Goal: Transaction & Acquisition: Purchase product/service

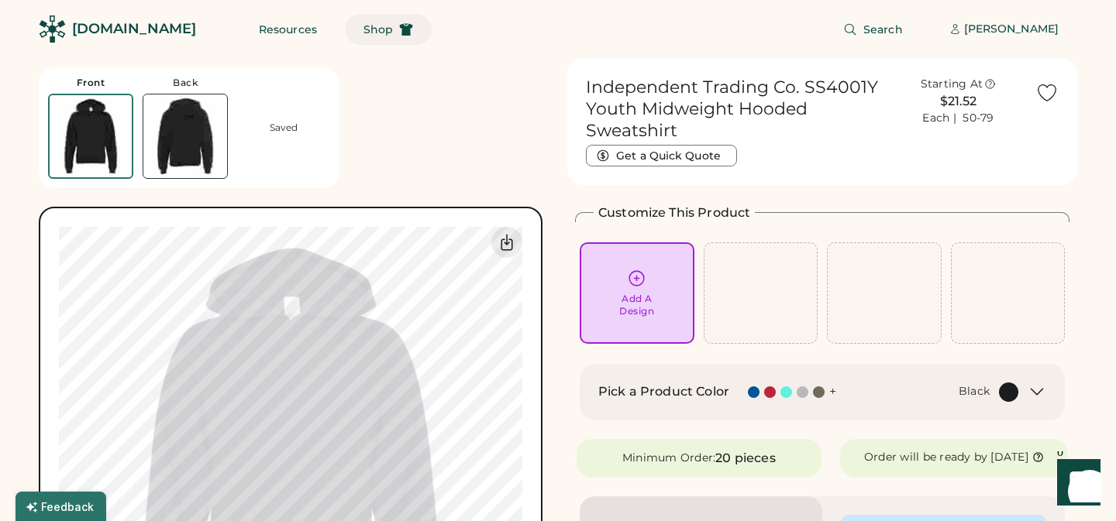
click at [363, 27] on span "Shop" at bounding box center [377, 29] width 29 height 11
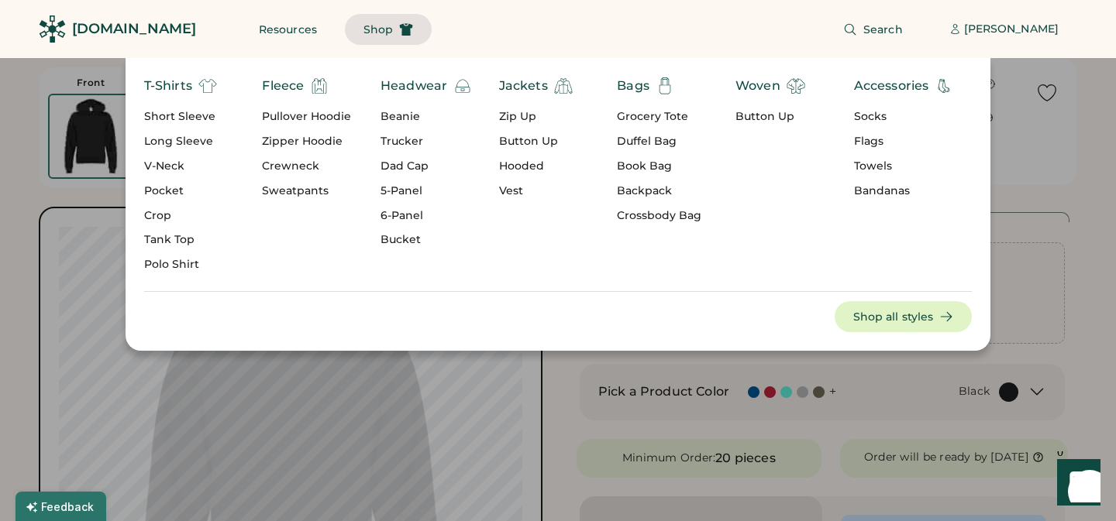
click at [647, 164] on div "Book Bag" at bounding box center [659, 166] width 84 height 15
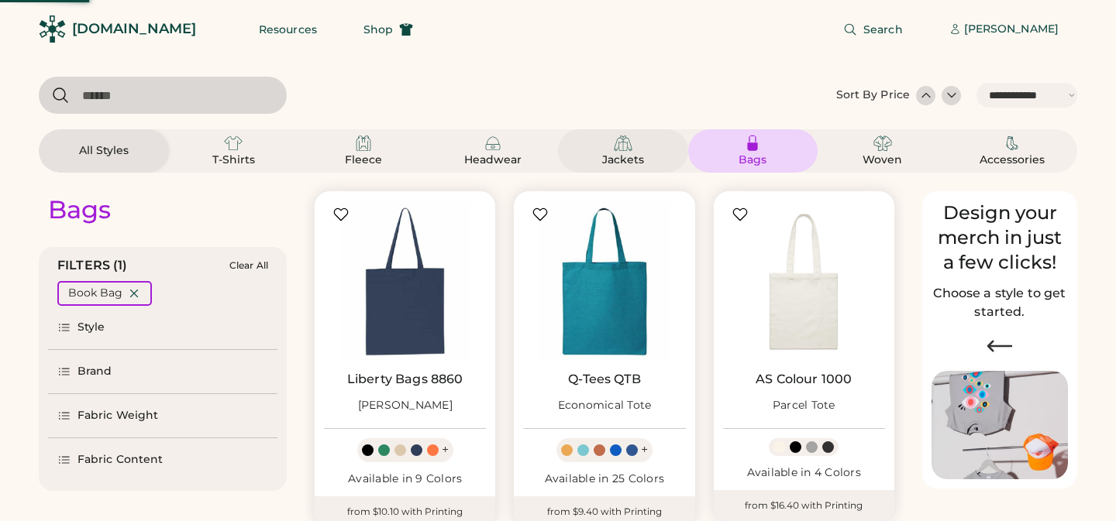
select select "*****"
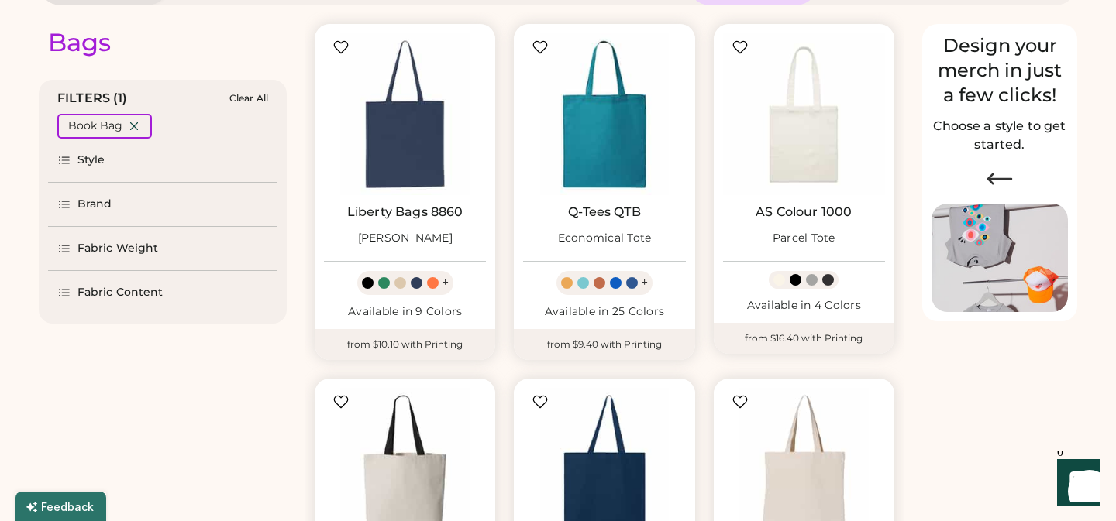
scroll to position [80, 0]
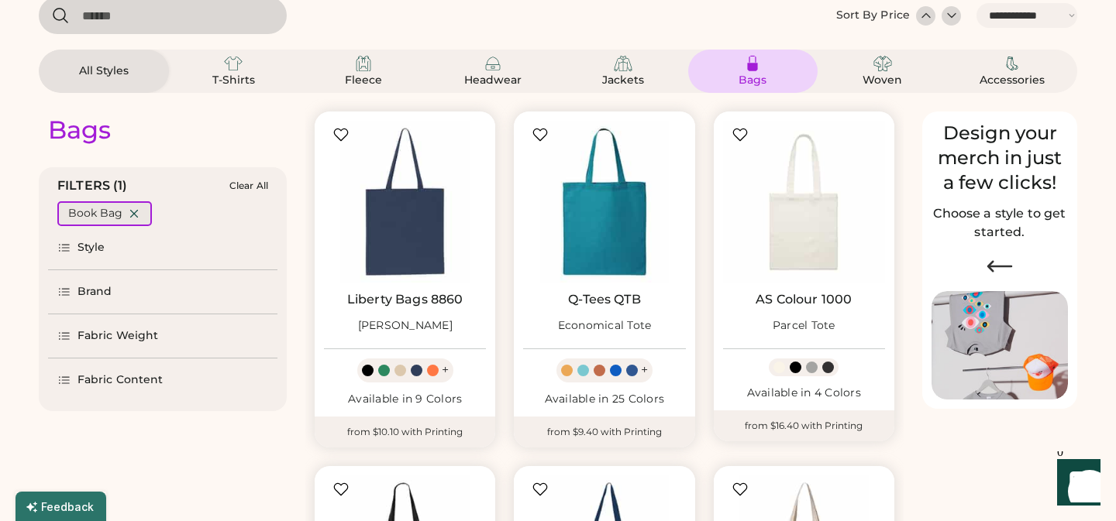
click at [135, 208] on icon at bounding box center [134, 214] width 14 height 14
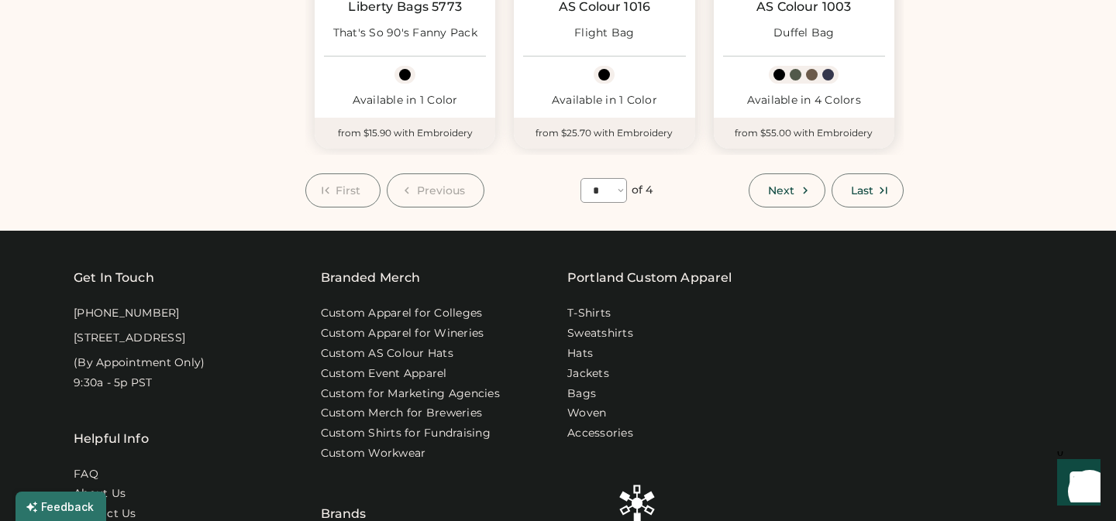
scroll to position [1484, 0]
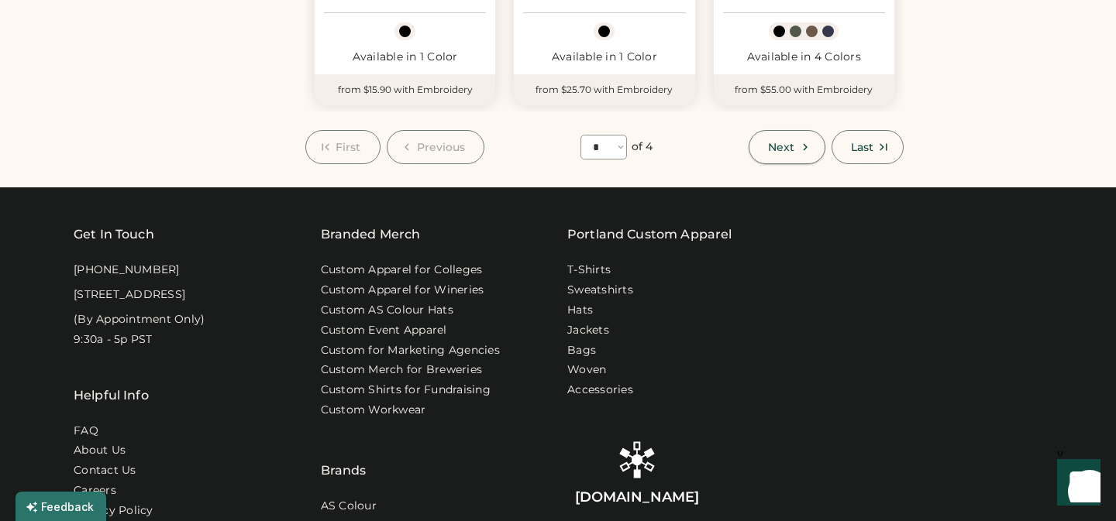
click at [791, 150] on span "Next" at bounding box center [781, 147] width 26 height 11
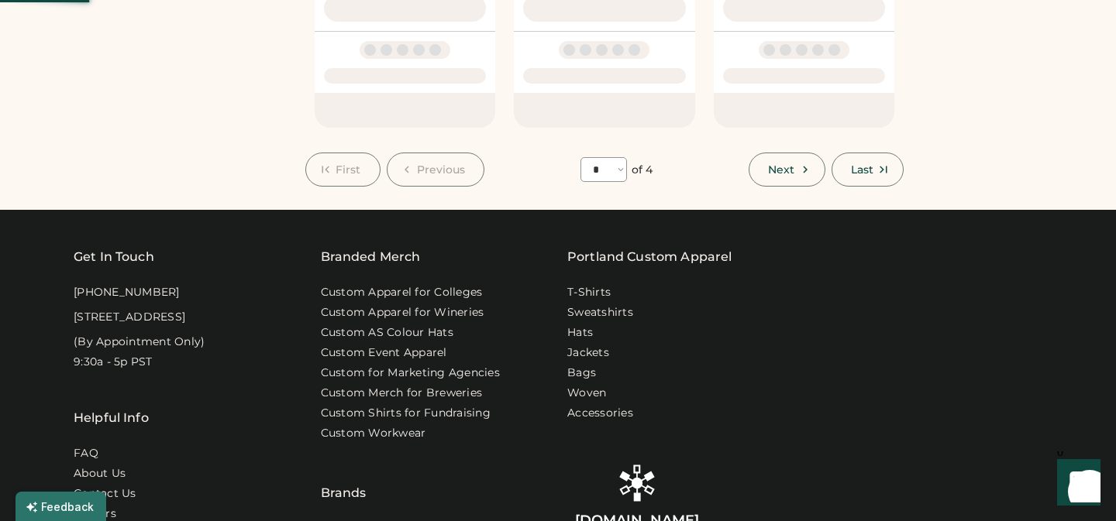
select select "*"
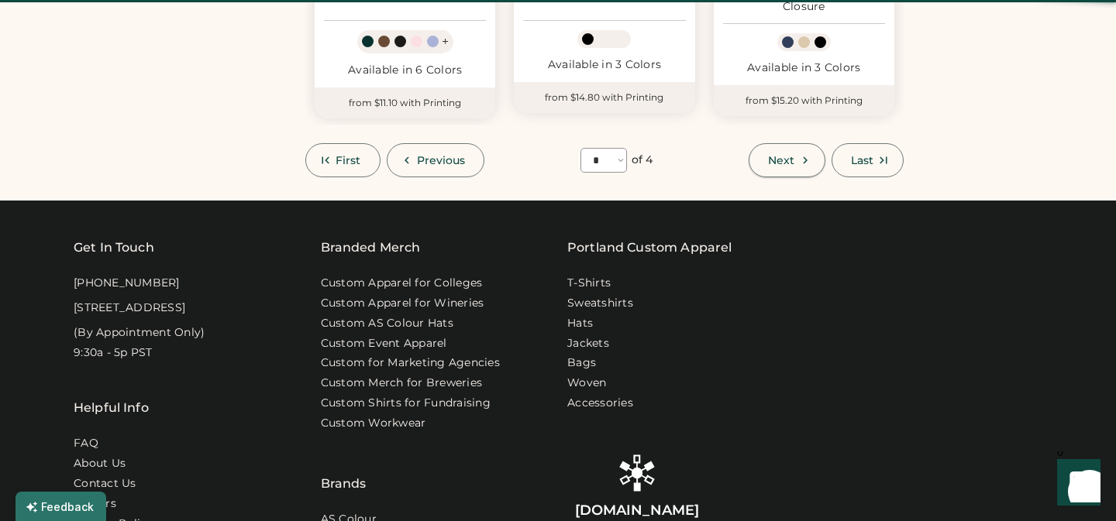
scroll to position [67, 0]
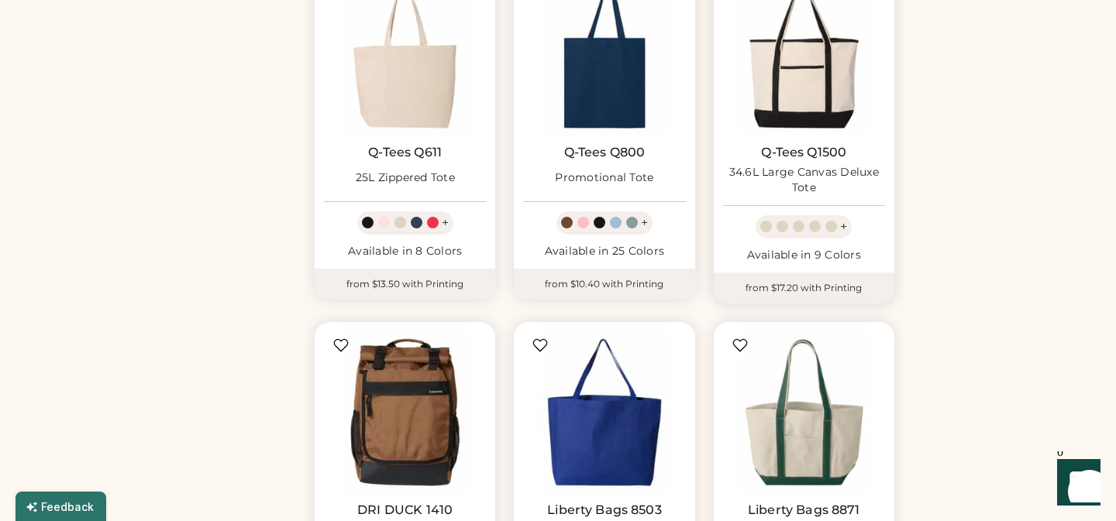
scroll to position [573, 0]
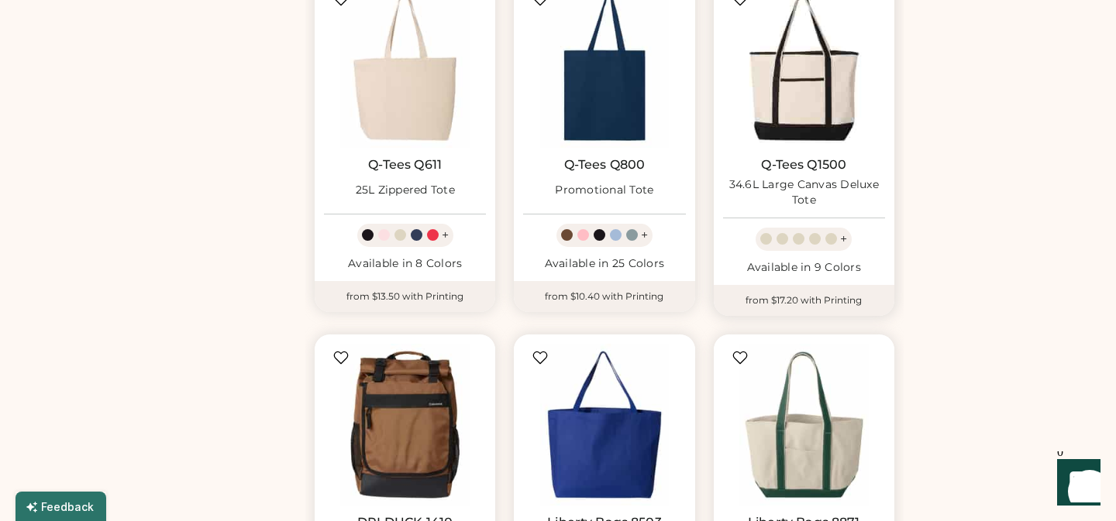
click at [811, 110] on img at bounding box center [804, 66] width 162 height 162
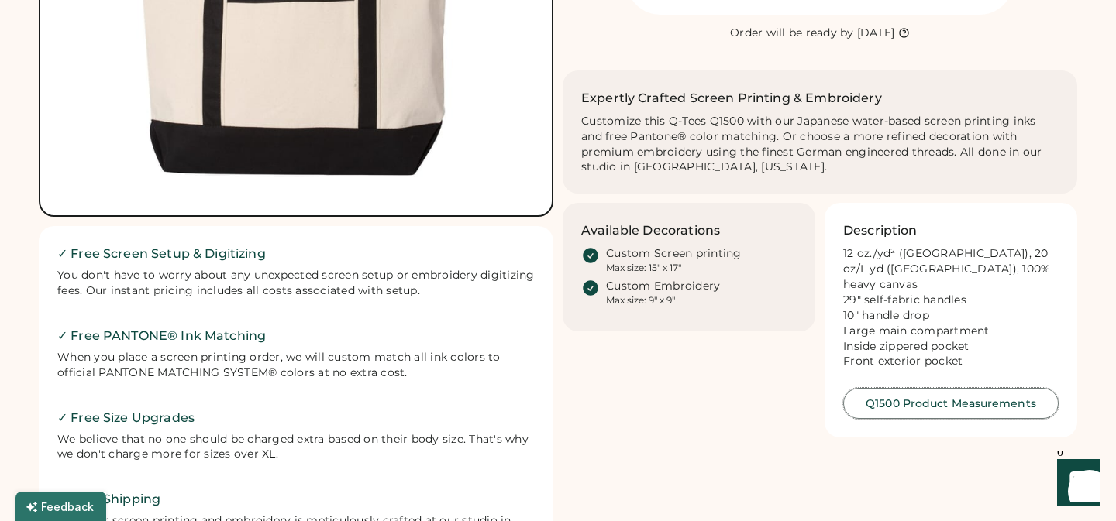
click at [972, 402] on button "Q1500 Product Measurements" at bounding box center [950, 403] width 215 height 31
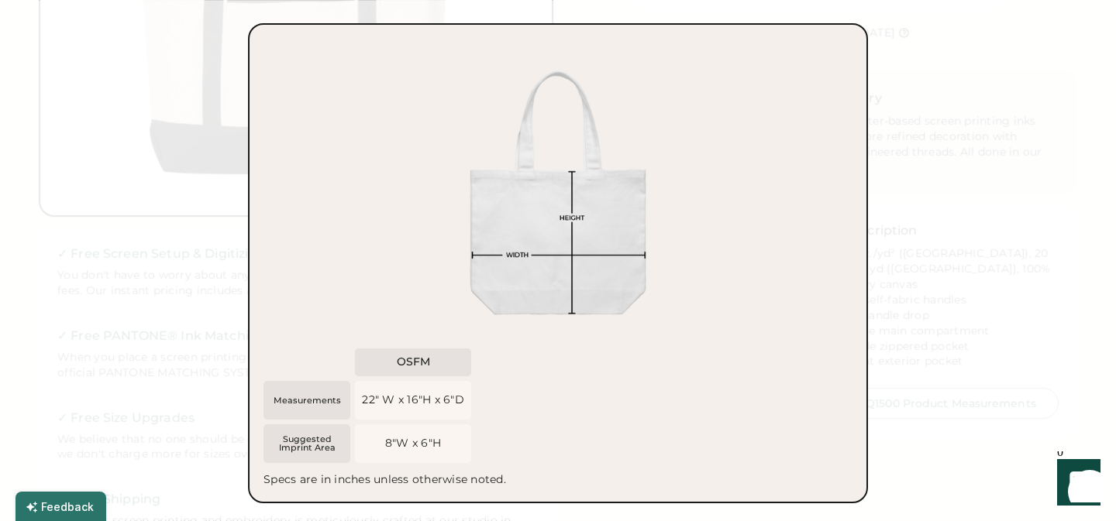
click at [955, 219] on div at bounding box center [558, 260] width 1116 height 521
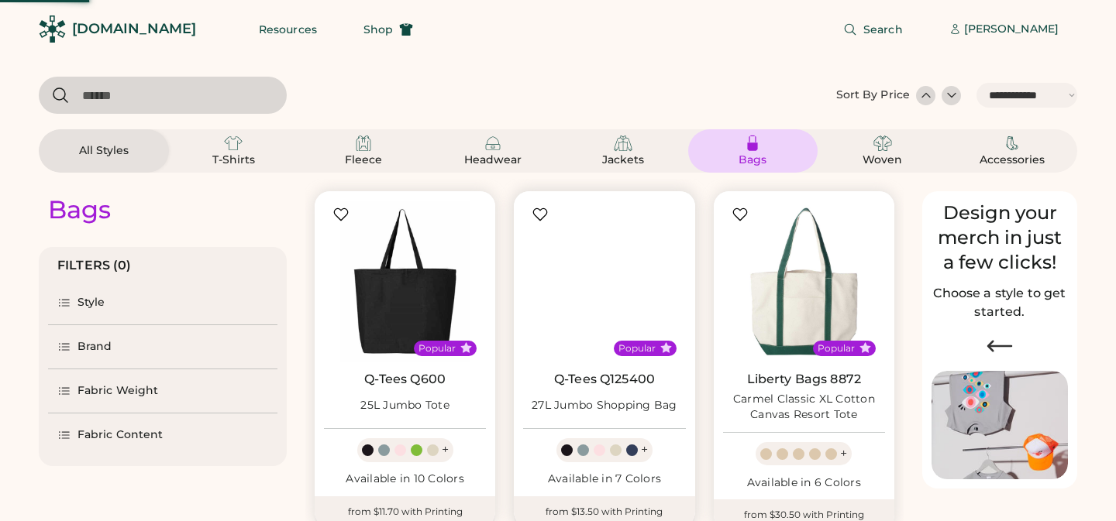
select select "*****"
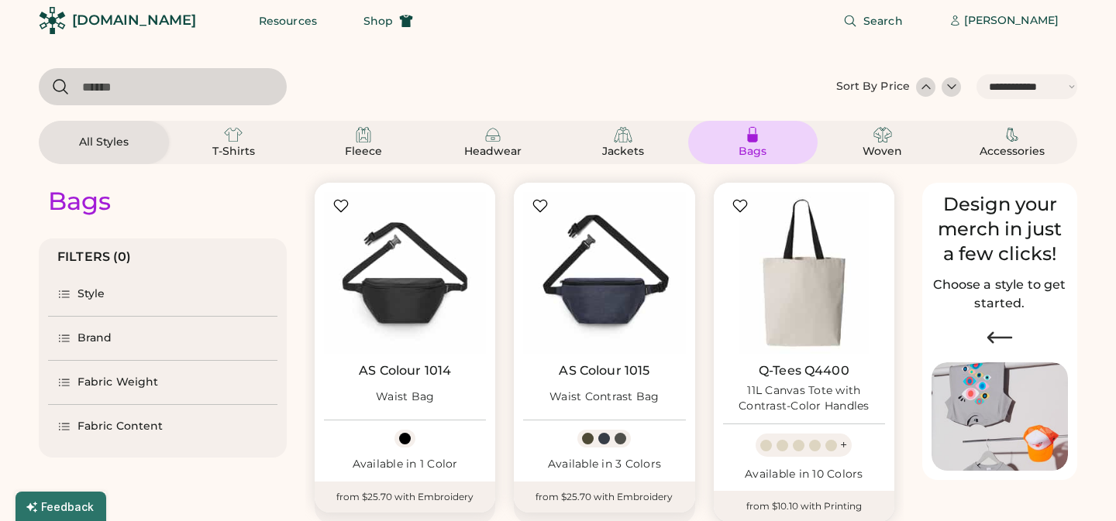
scroll to position [1327, 0]
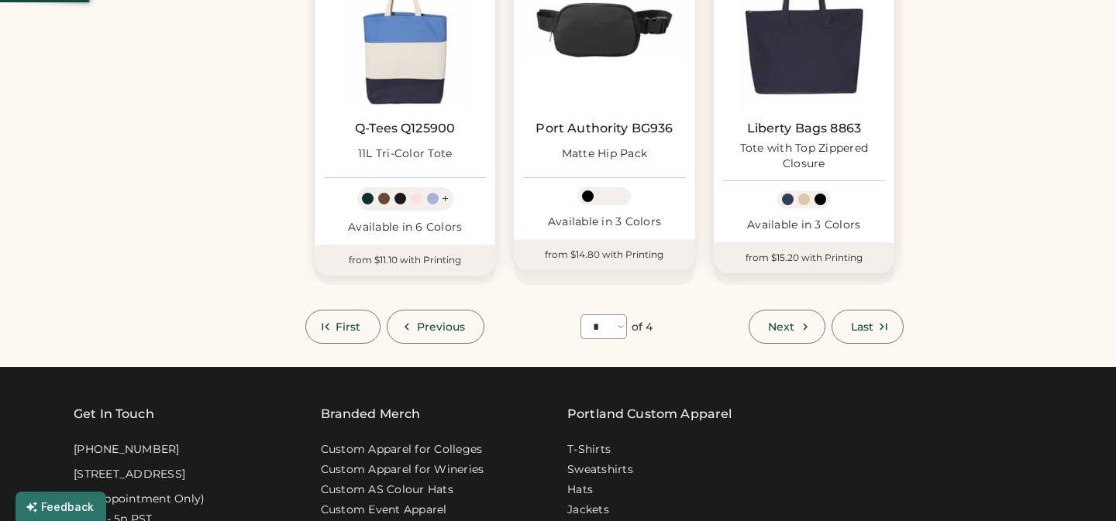
select select "*"
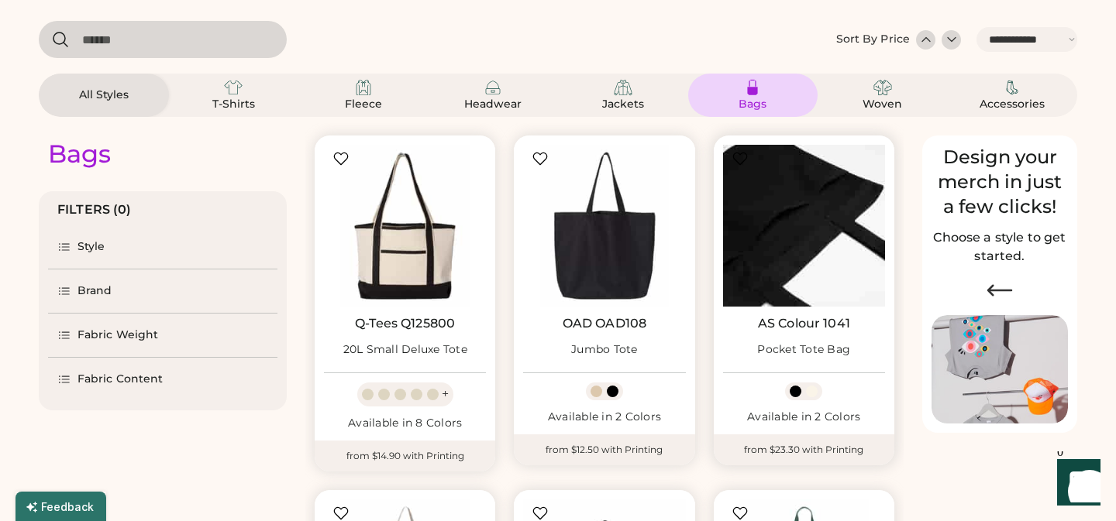
scroll to position [60, 0]
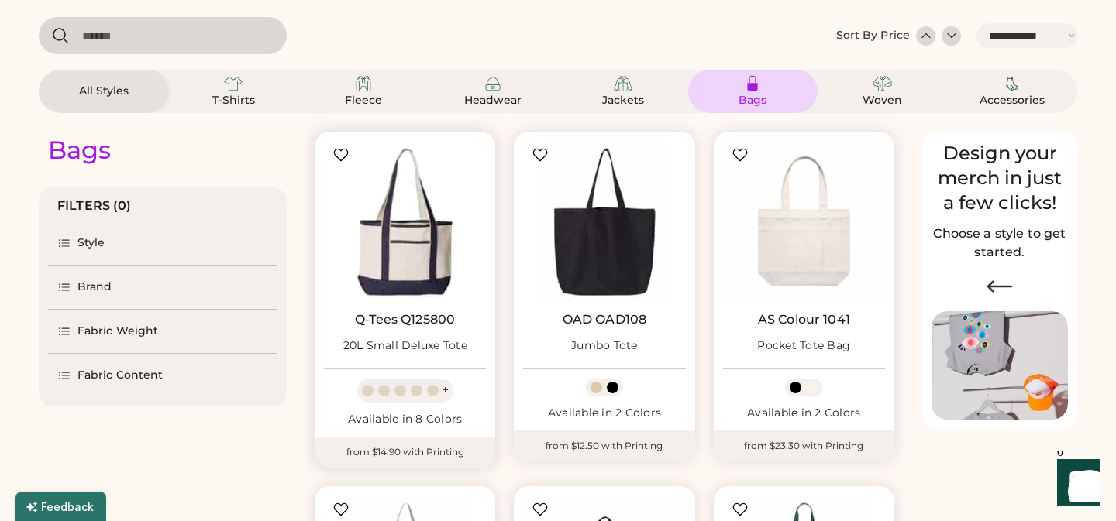
click at [390, 263] on img at bounding box center [405, 222] width 162 height 162
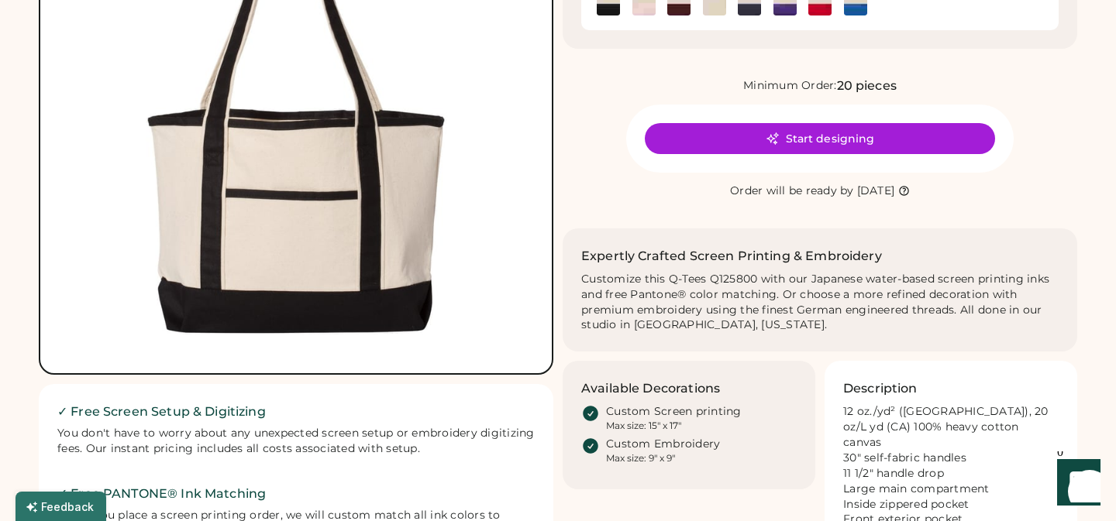
scroll to position [340, 0]
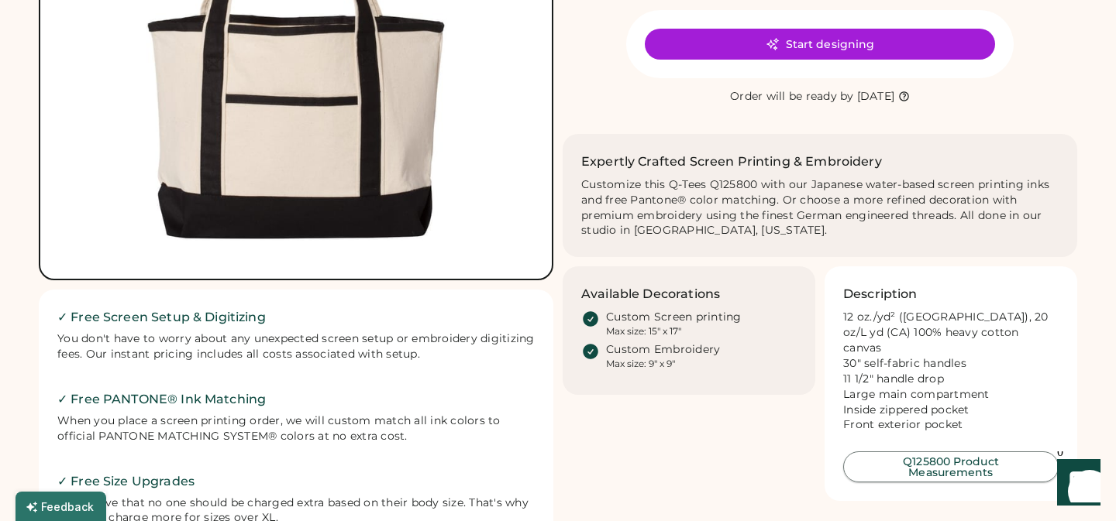
click at [972, 461] on button "Q125800 Product Measurements" at bounding box center [950, 467] width 215 height 31
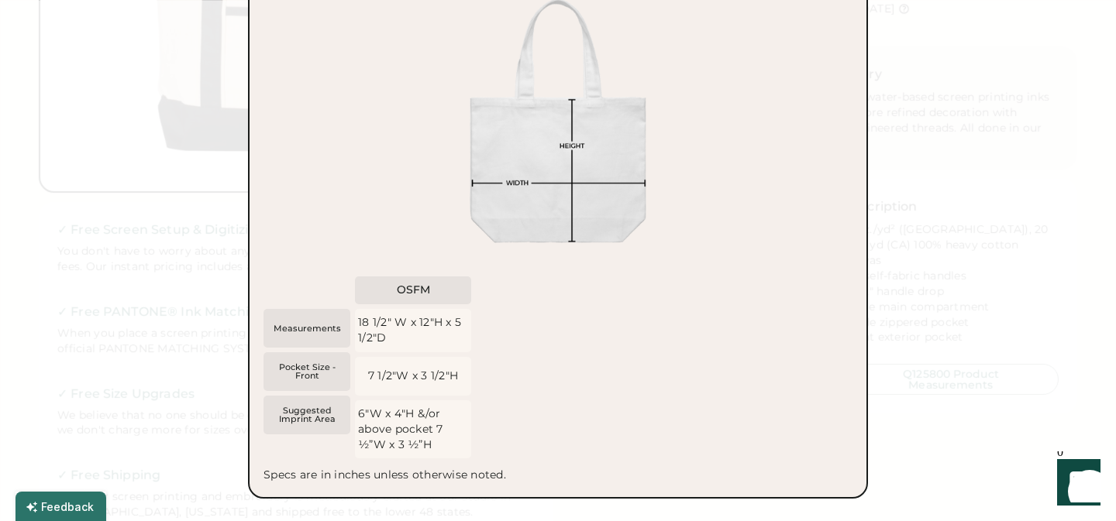
scroll to position [428, 0]
click at [997, 317] on div at bounding box center [558, 260] width 1116 height 521
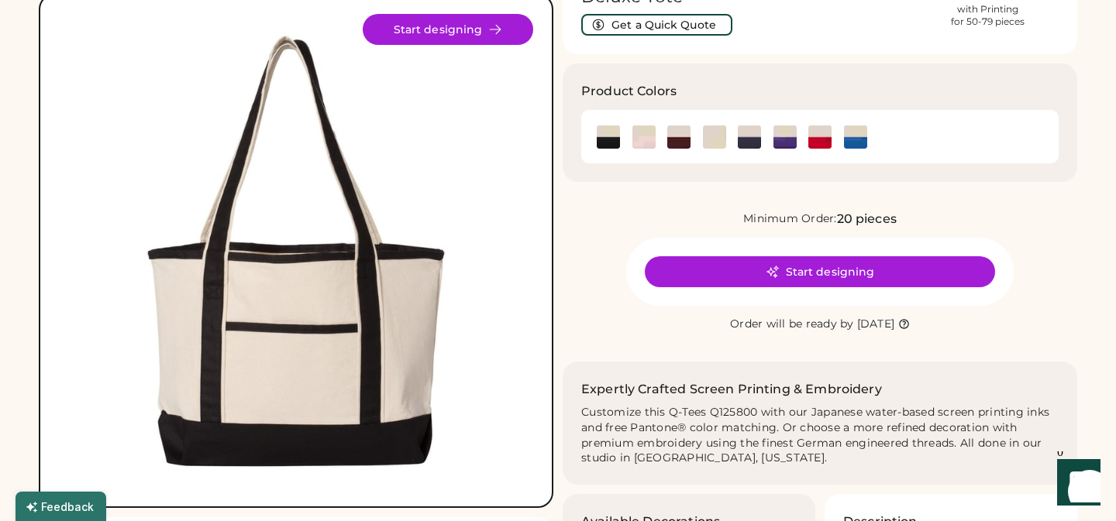
scroll to position [0, 0]
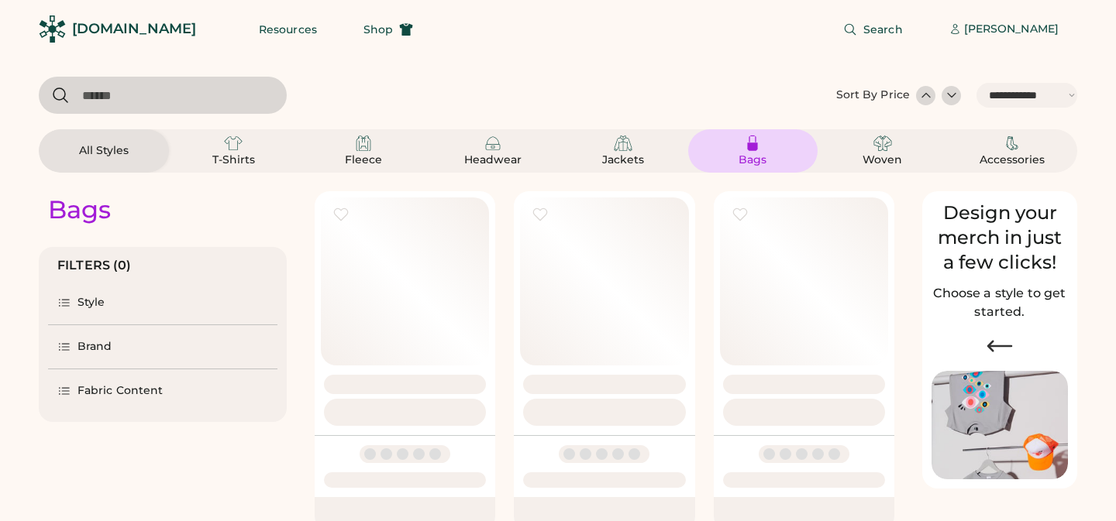
select select "*****"
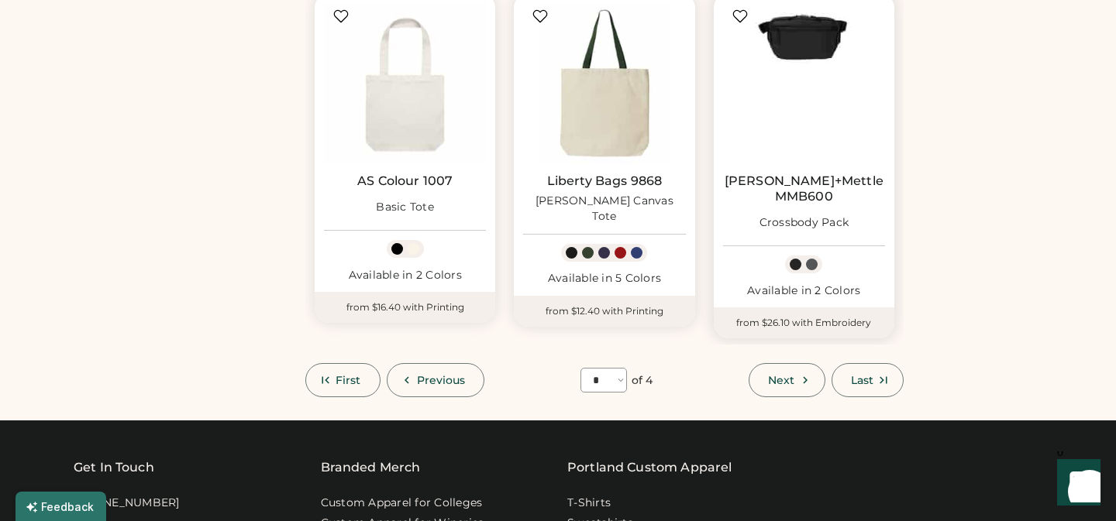
scroll to position [1269, 0]
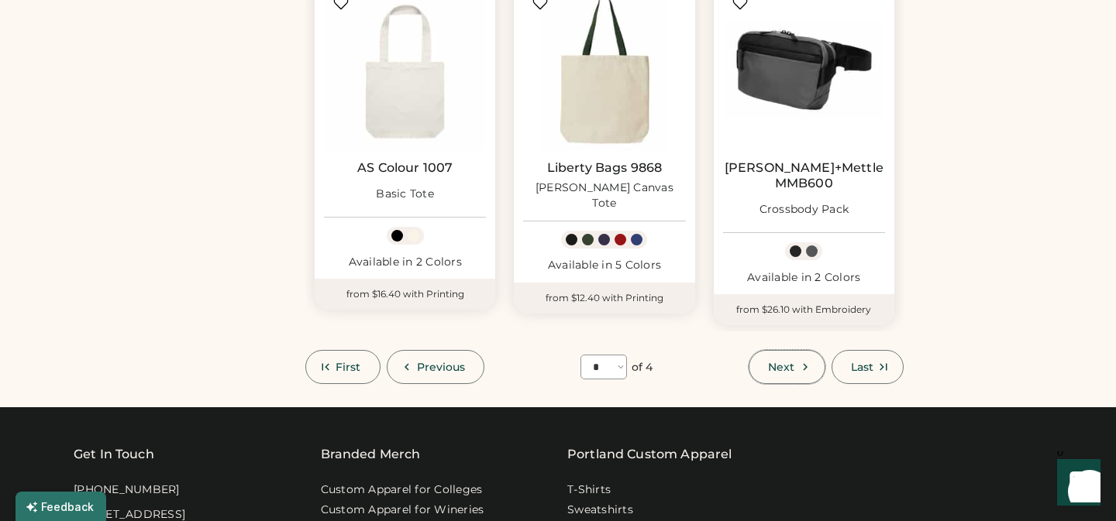
click at [790, 362] on span "Next" at bounding box center [781, 367] width 26 height 11
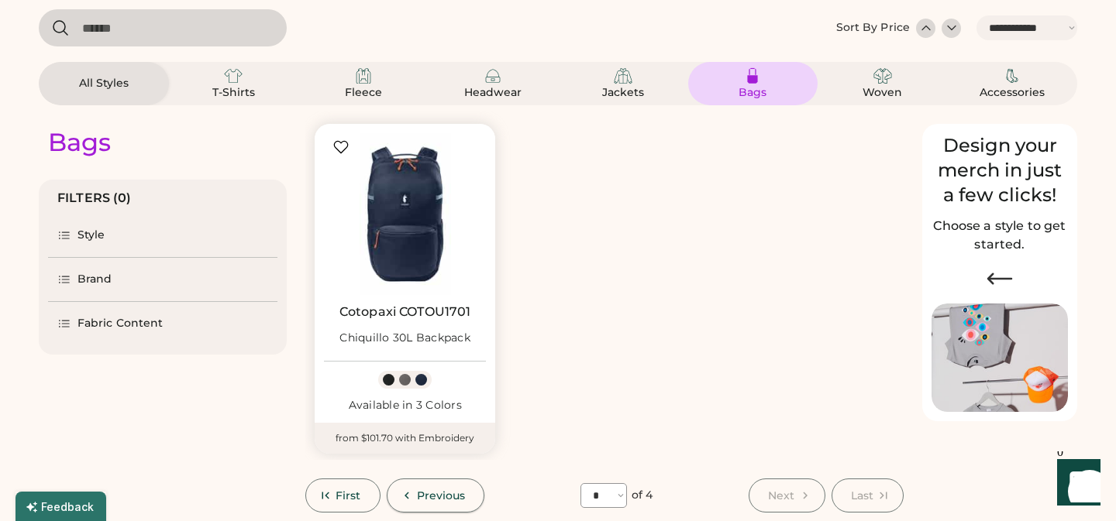
click at [435, 496] on span "Previous" at bounding box center [441, 495] width 49 height 11
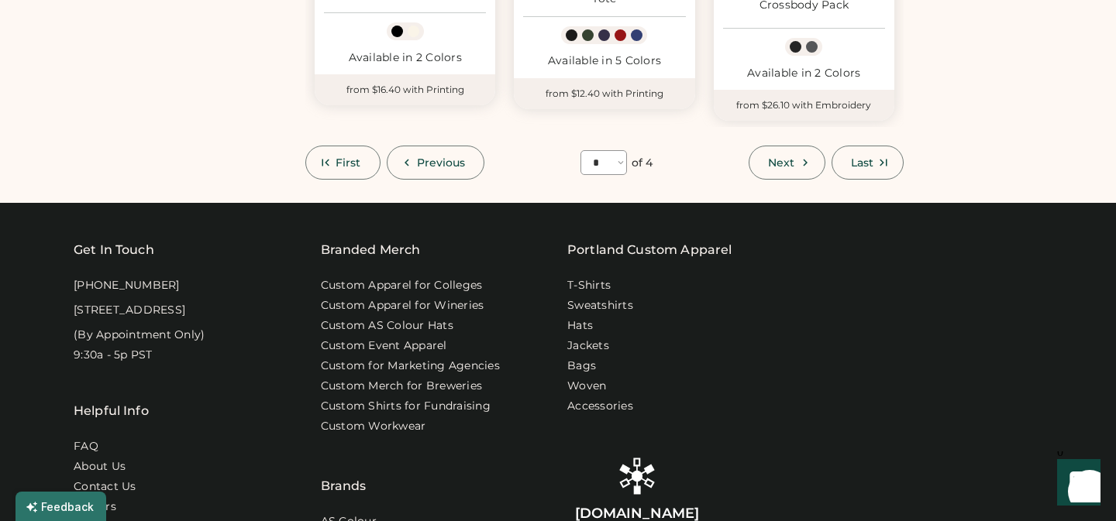
scroll to position [1480, 0]
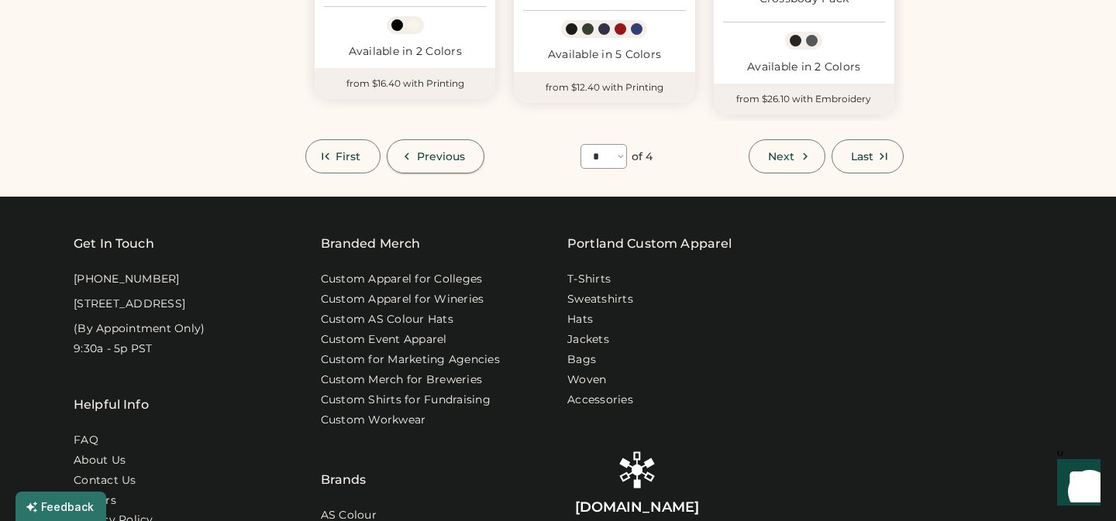
click at [425, 151] on span "Previous" at bounding box center [441, 156] width 49 height 11
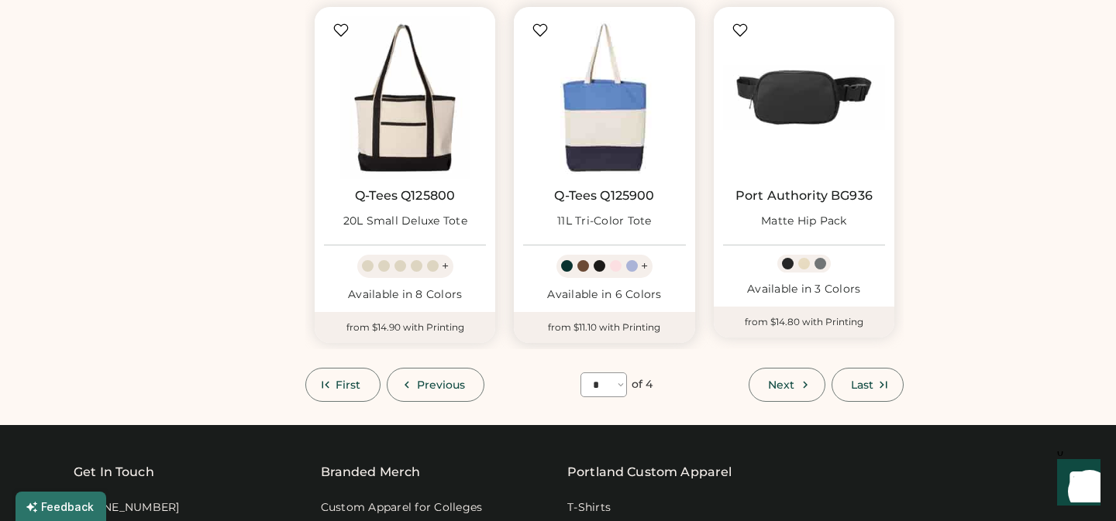
scroll to position [1275, 0]
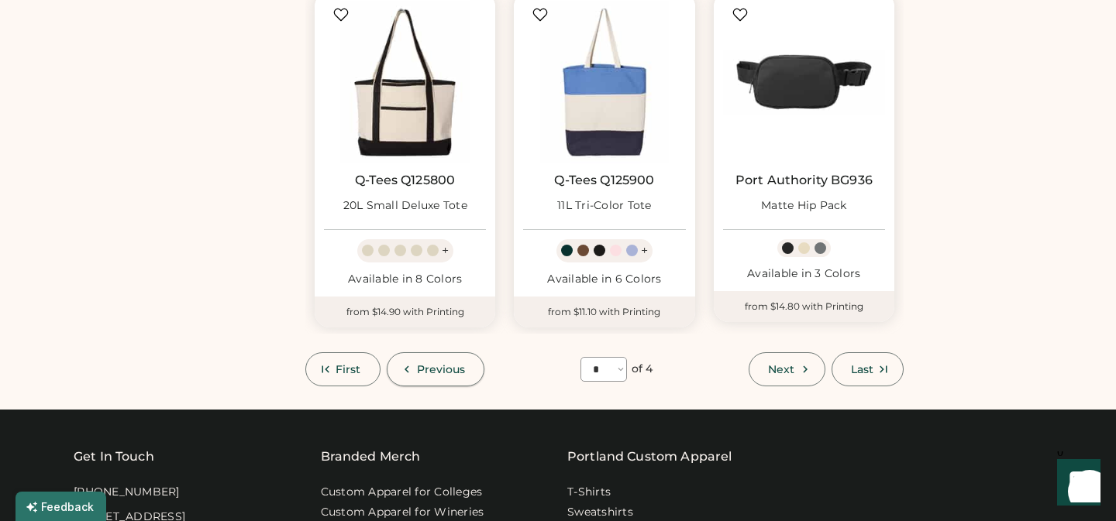
click at [429, 373] on span "Previous" at bounding box center [441, 369] width 49 height 11
select select "*"
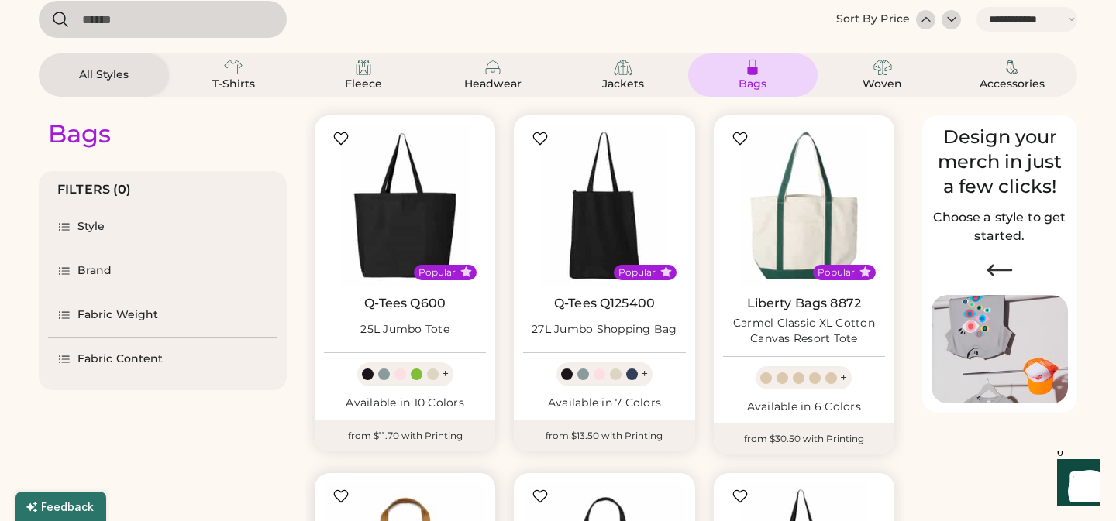
scroll to position [0, 0]
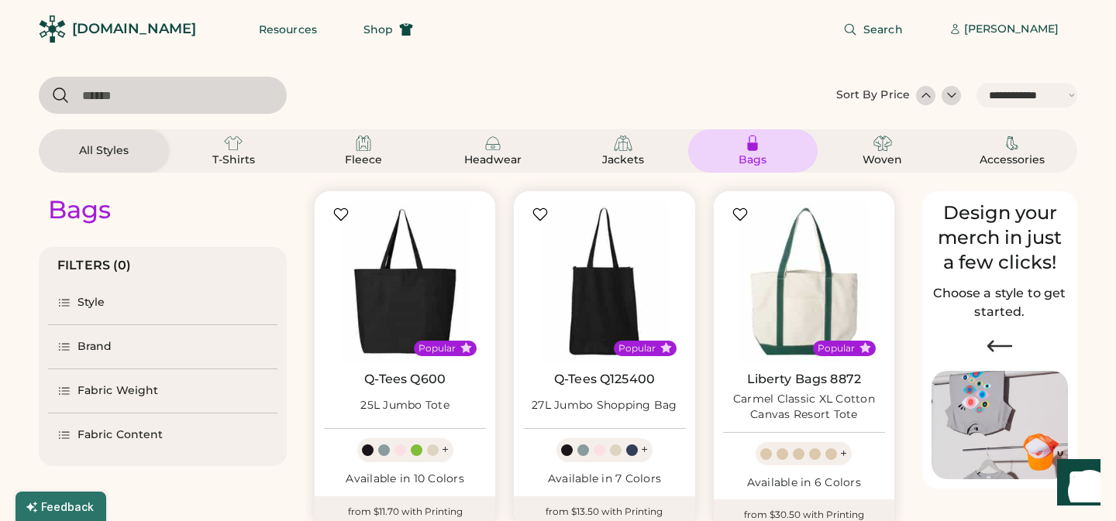
click at [210, 102] on input "input" at bounding box center [163, 95] width 248 height 37
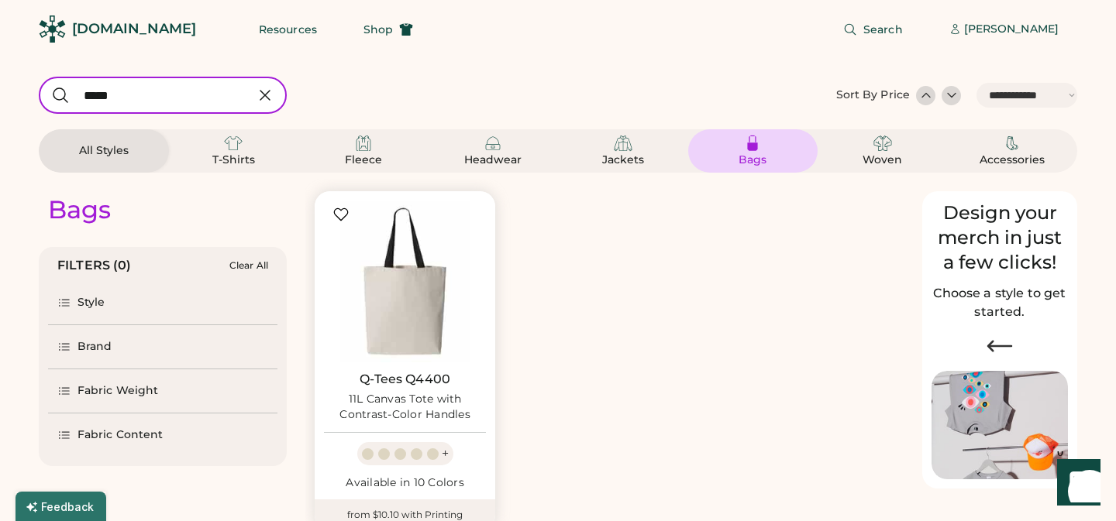
type input "*****"
click at [266, 102] on icon at bounding box center [265, 95] width 19 height 19
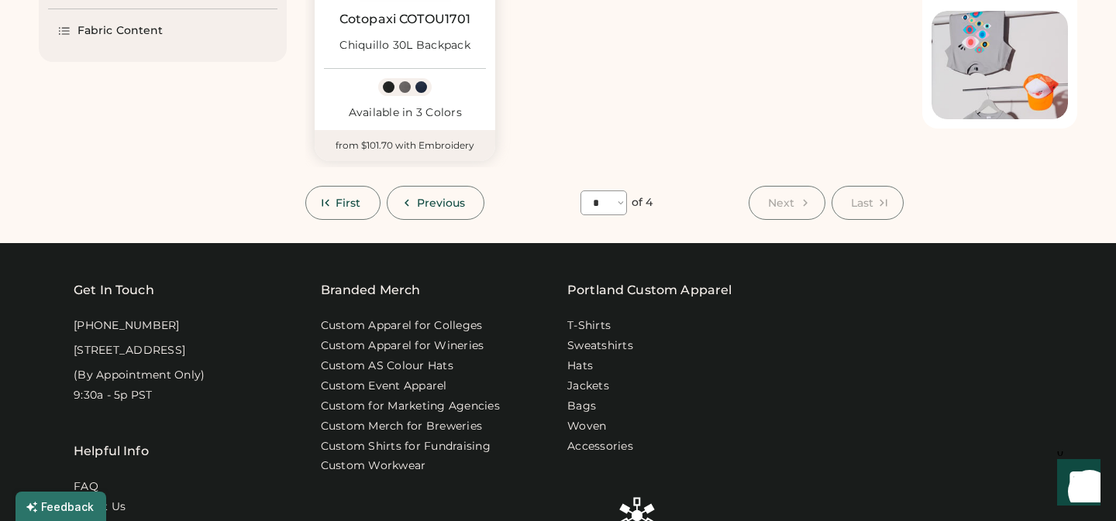
scroll to position [294, 0]
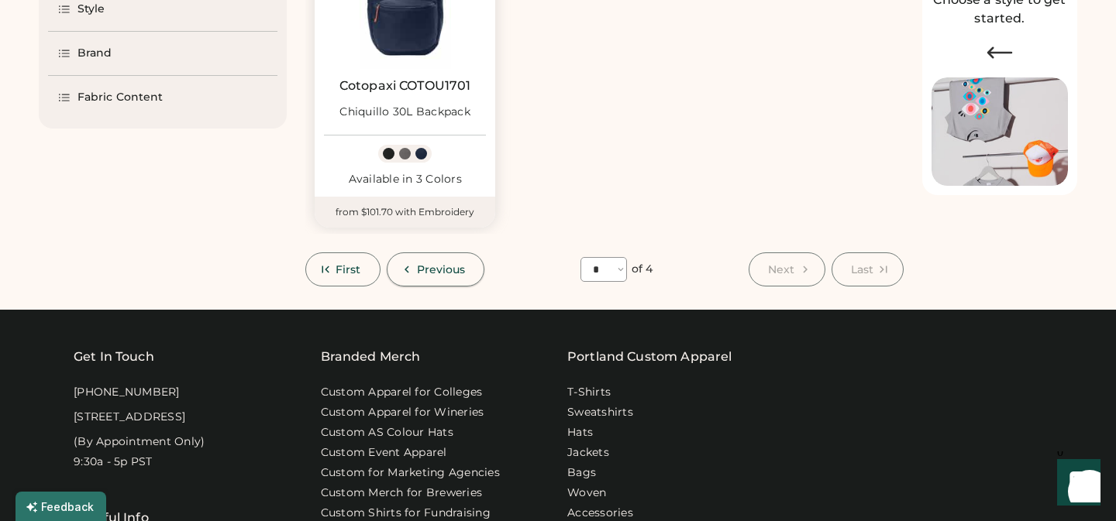
click at [432, 265] on span "Previous" at bounding box center [441, 269] width 49 height 11
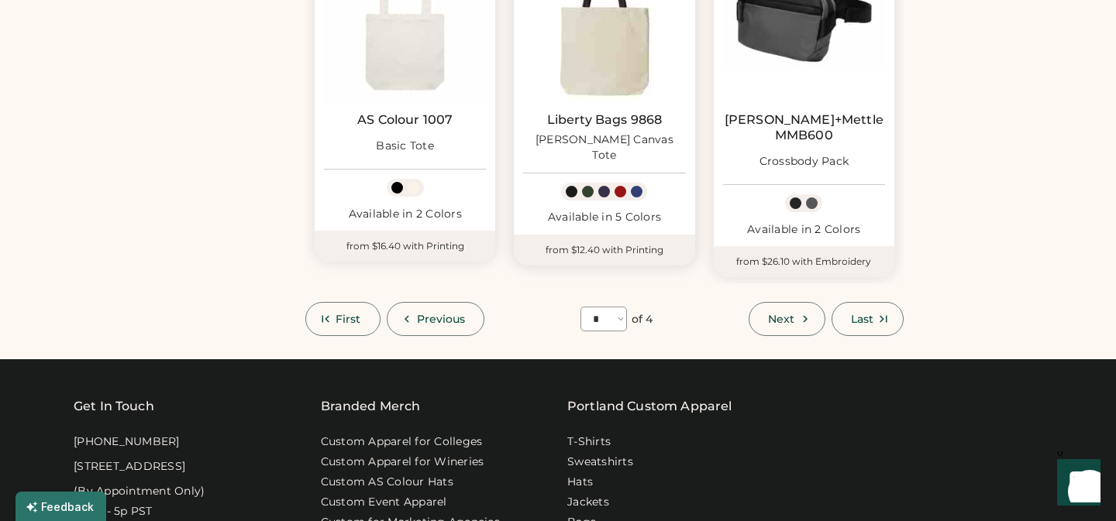
scroll to position [1338, 0]
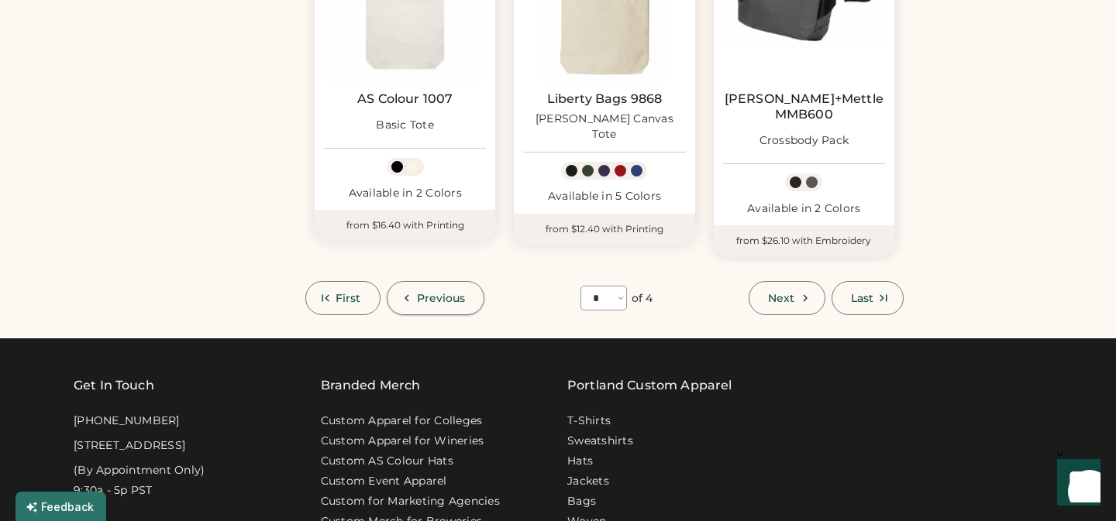
click at [418, 293] on span "Previous" at bounding box center [441, 298] width 49 height 11
select select "*"
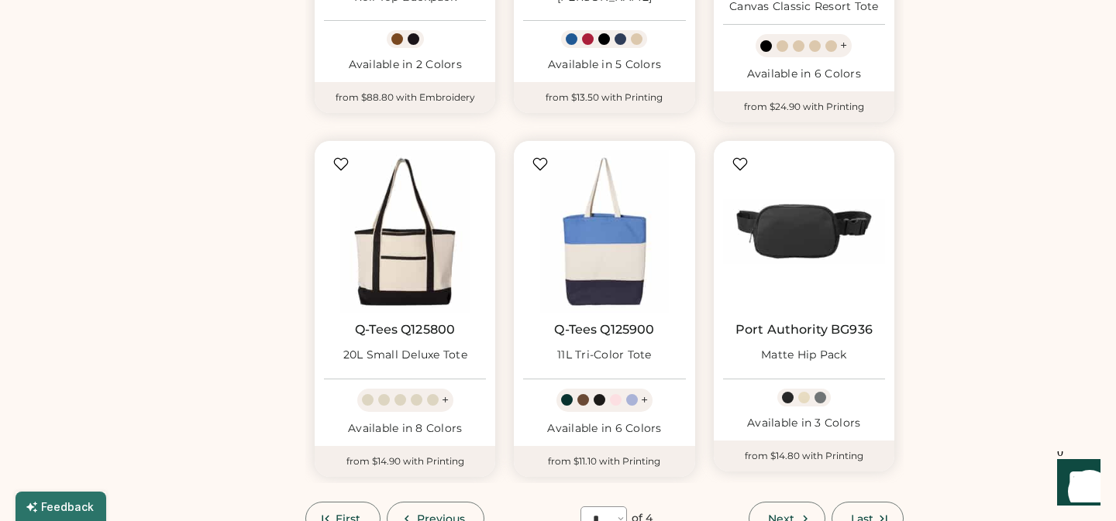
scroll to position [1134, 0]
